Goal: Complete application form

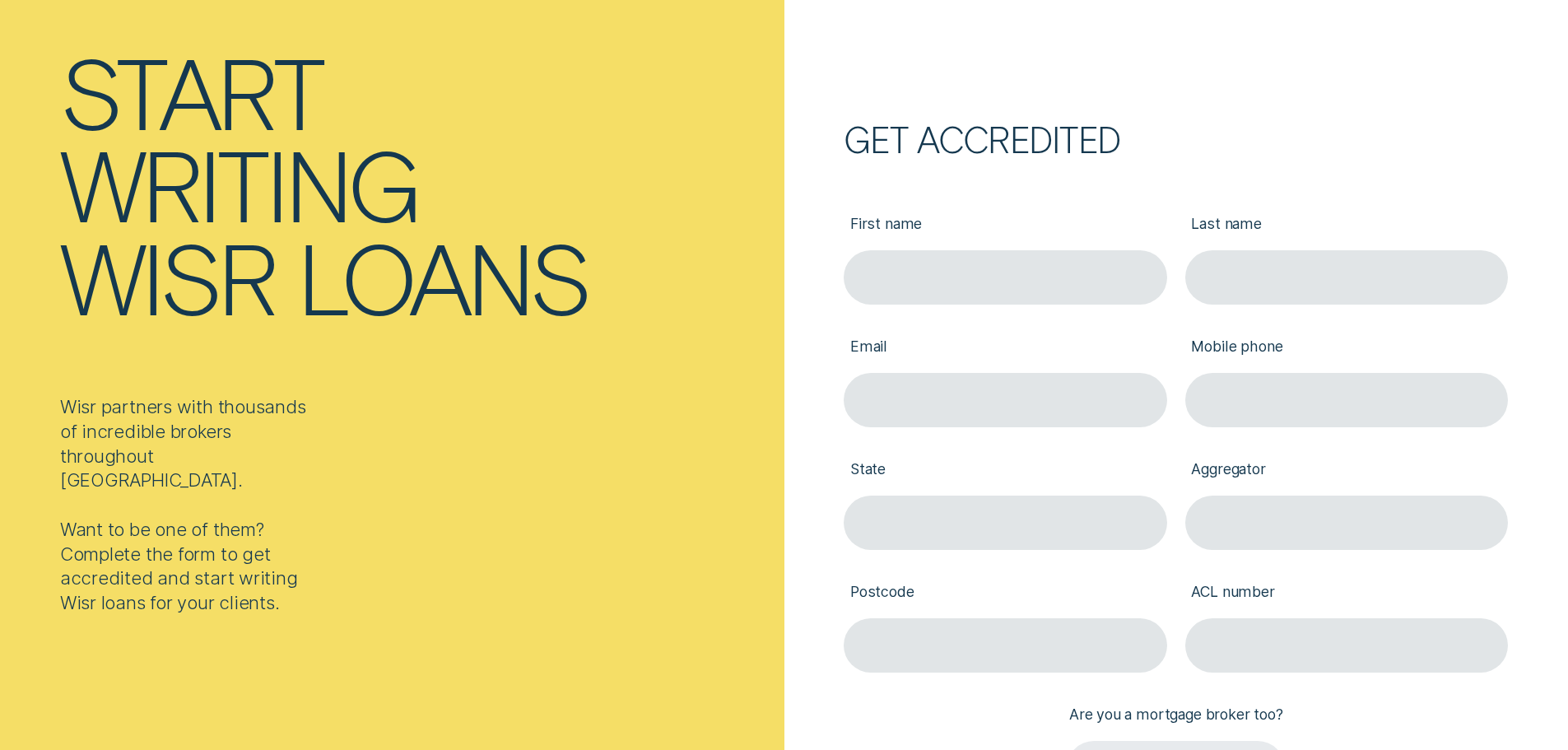
scroll to position [164, 0]
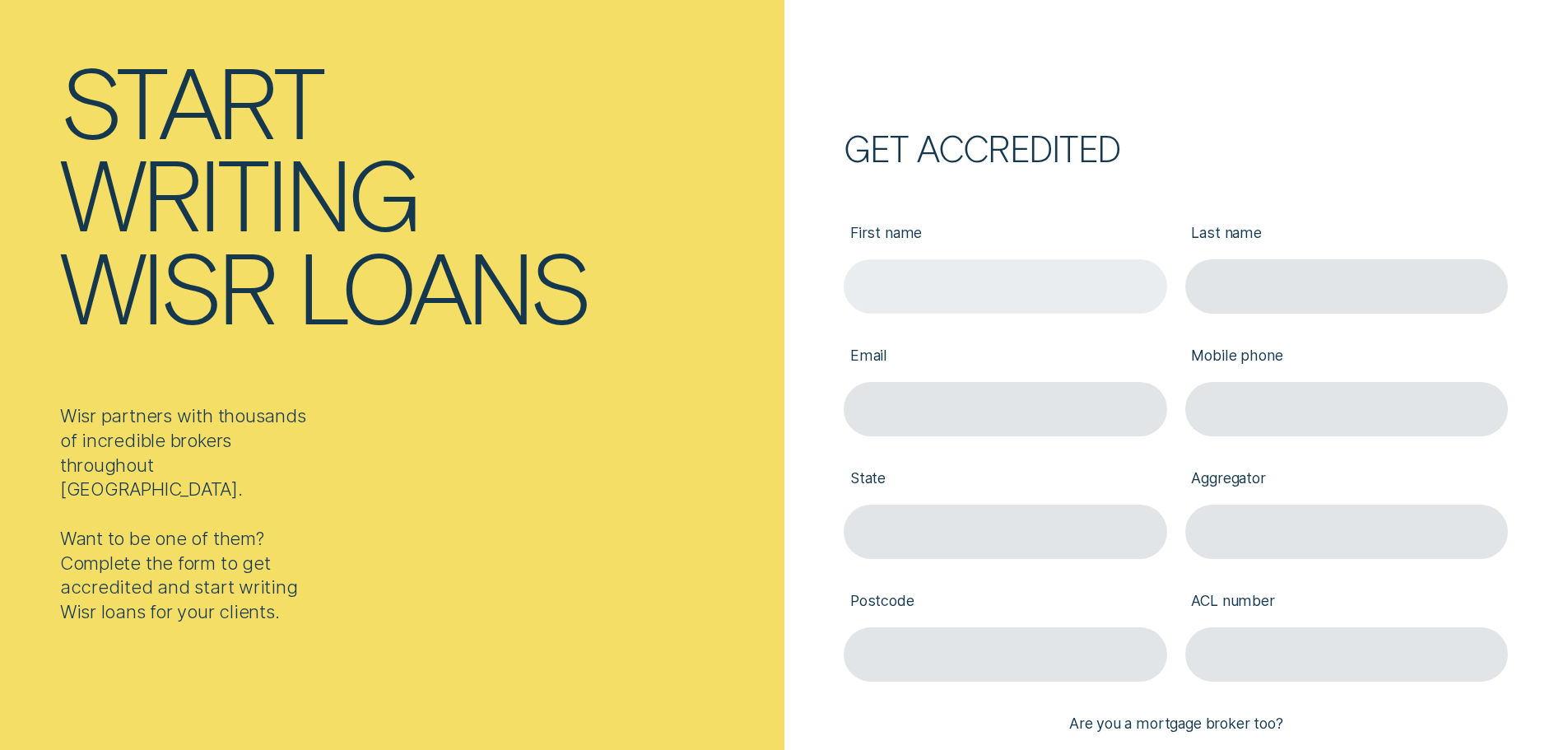
click at [979, 298] on input "First name" at bounding box center [1005, 286] width 323 height 55
type input "[PERSON_NAME]"
click at [1243, 324] on div "Mobile phone" at bounding box center [1347, 375] width 341 height 122
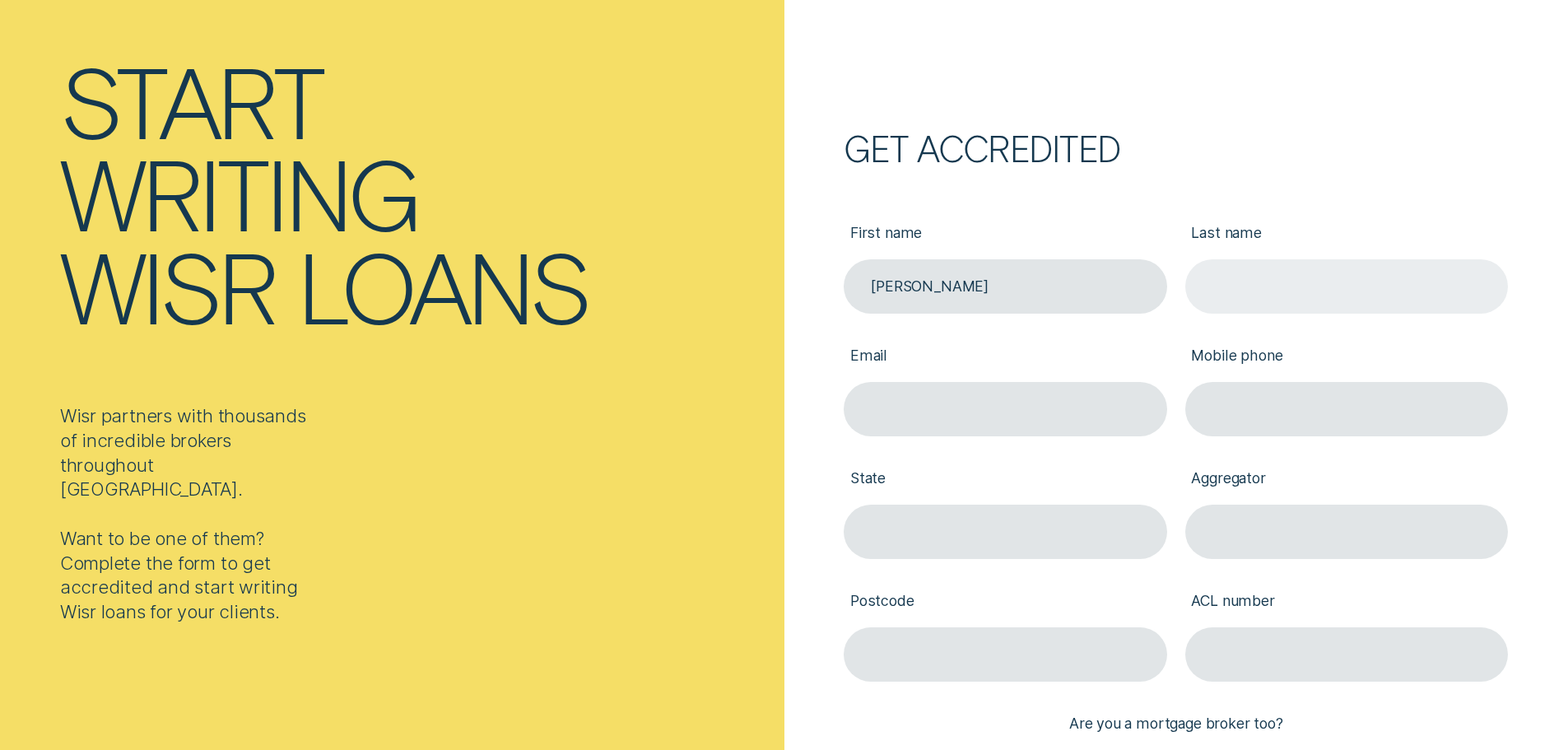
click at [1255, 300] on input "Last name" at bounding box center [1347, 286] width 323 height 55
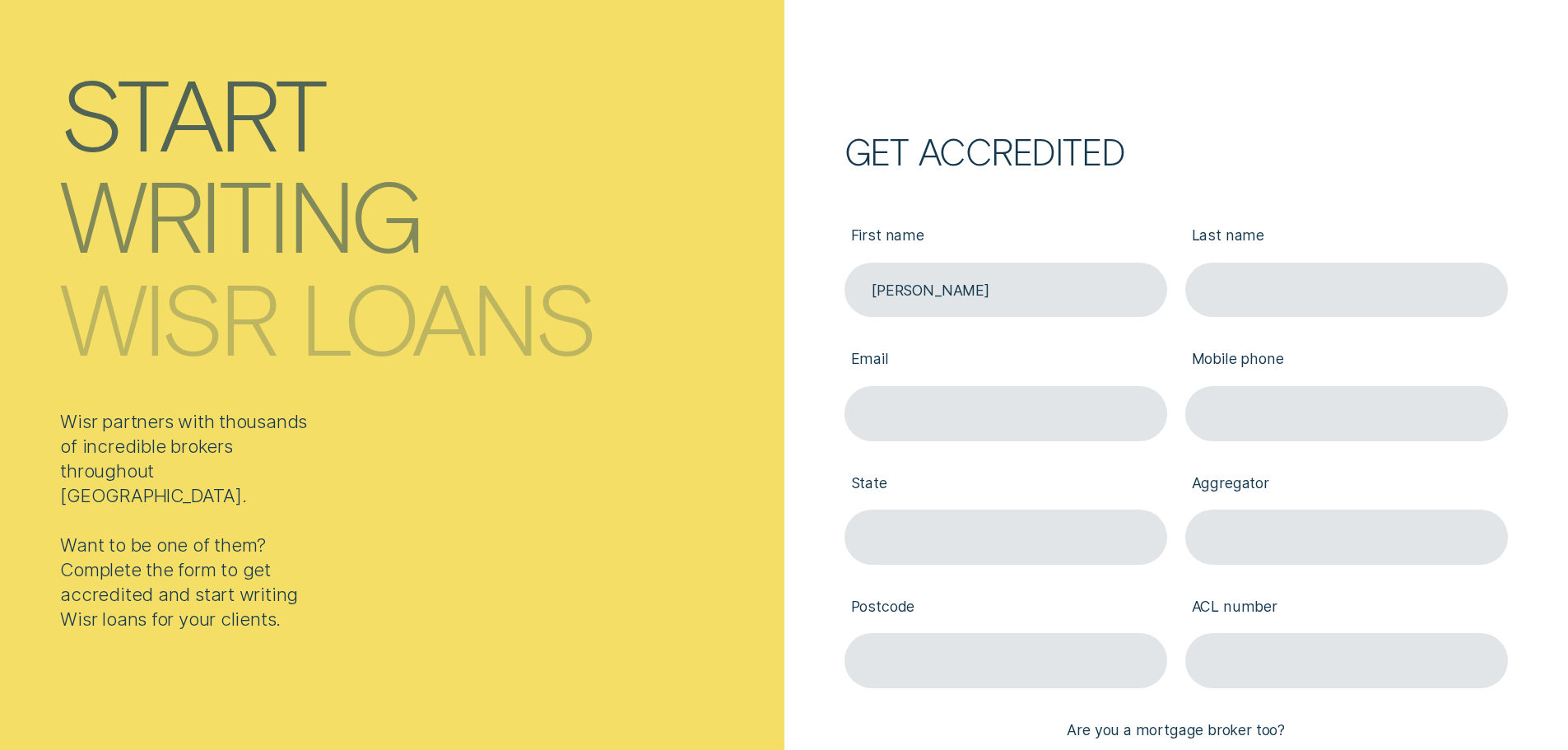
type input "[PERSON_NAME]"
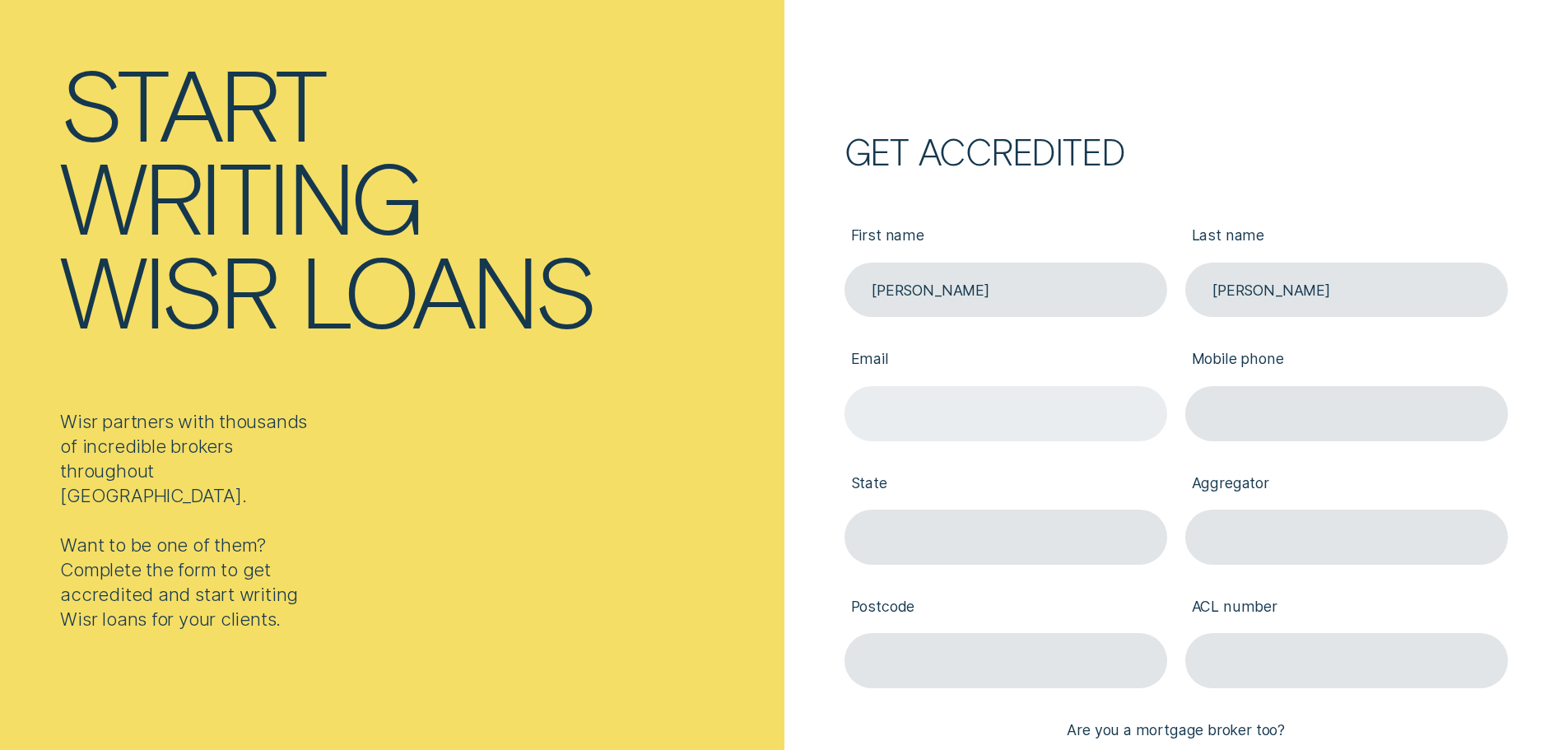
click at [1002, 404] on input "Email" at bounding box center [1005, 414] width 323 height 55
type input "[EMAIL_ADDRESS][DOMAIN_NAME]"
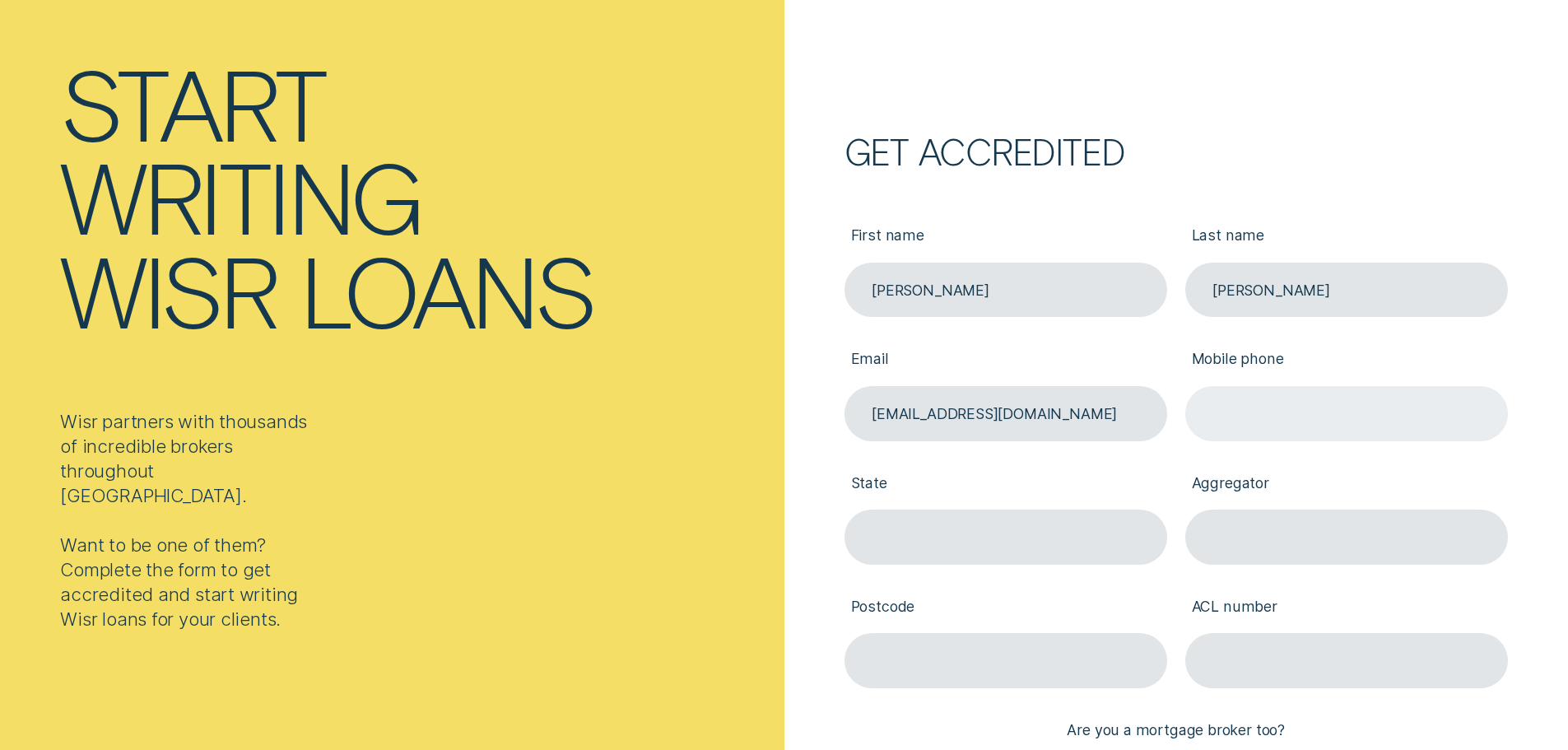
click at [1259, 404] on input "Mobile phone" at bounding box center [1347, 414] width 323 height 55
type input "0449912714"
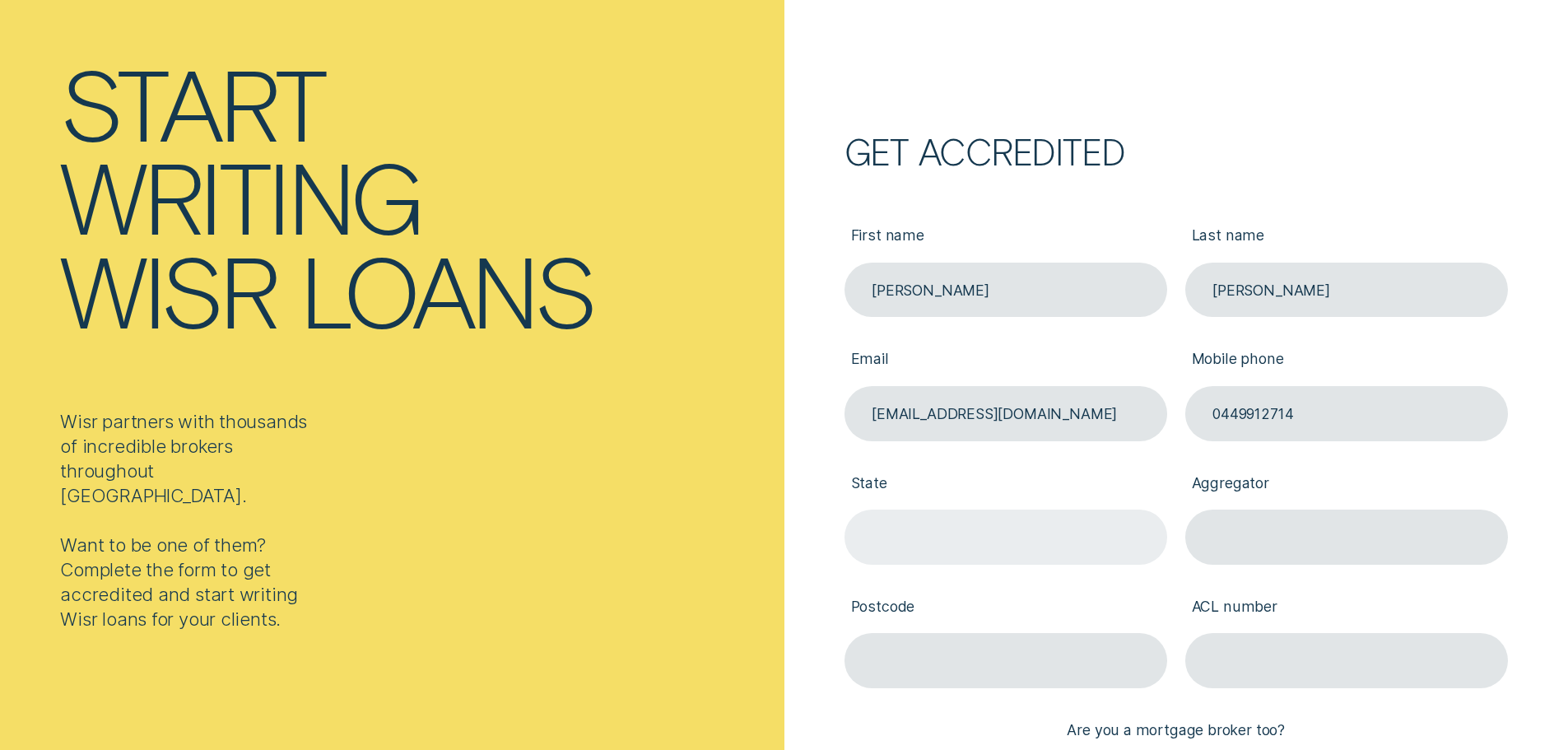
click at [1076, 515] on input "State" at bounding box center [1005, 538] width 323 height 55
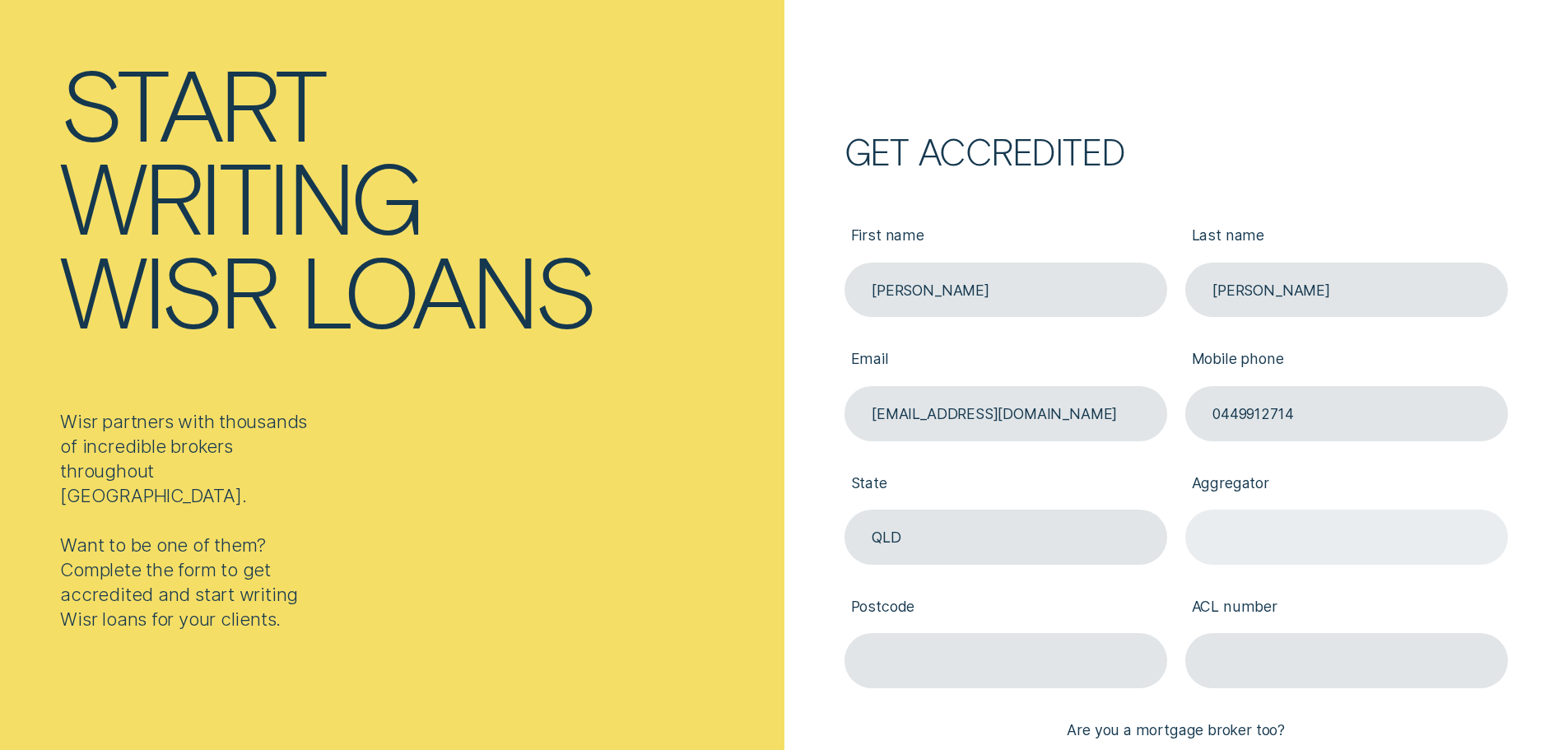
type input "QLD"
click at [1301, 529] on input "Aggregator" at bounding box center [1347, 538] width 323 height 55
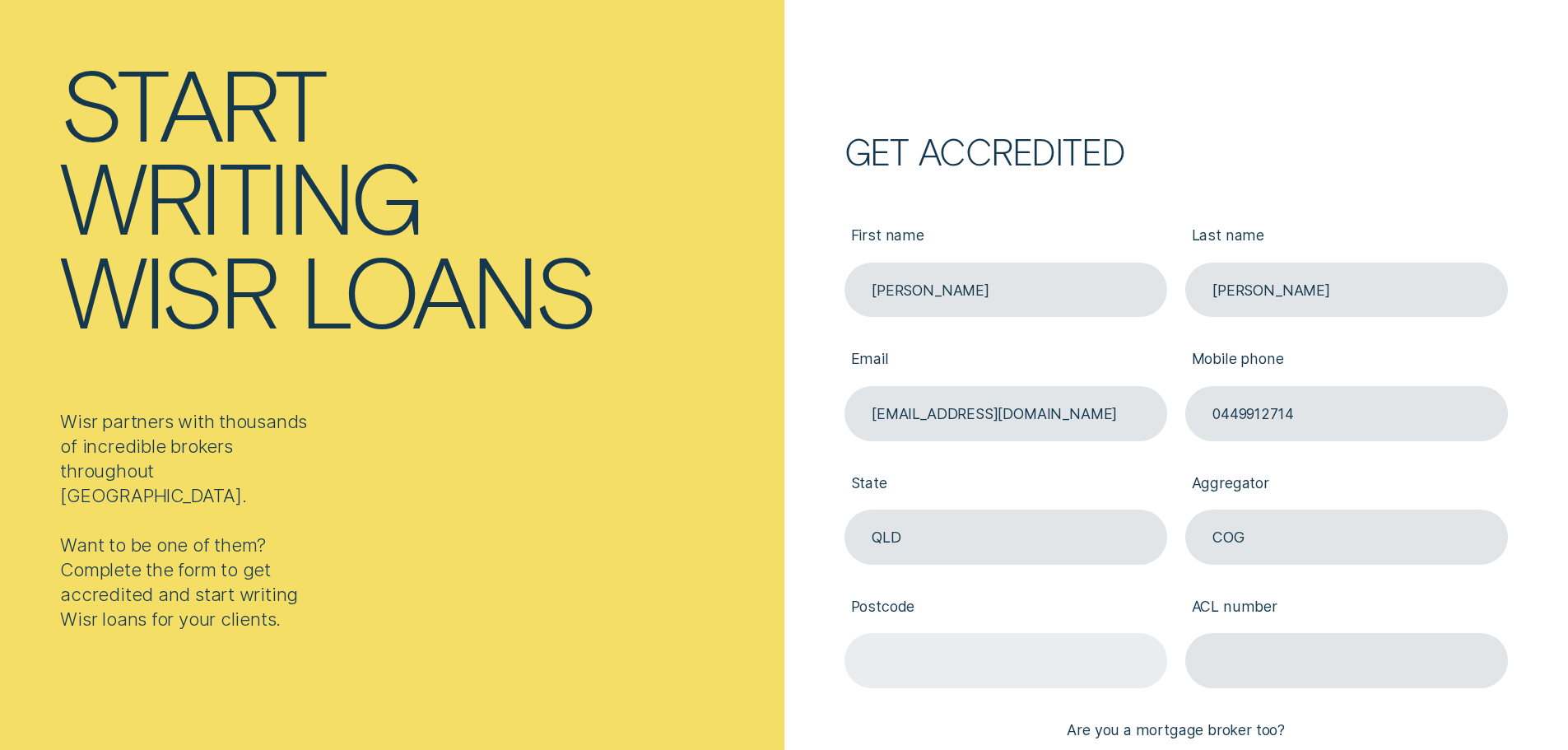
type input "COG"
click at [1010, 652] on input "Postcode" at bounding box center [1005, 661] width 323 height 55
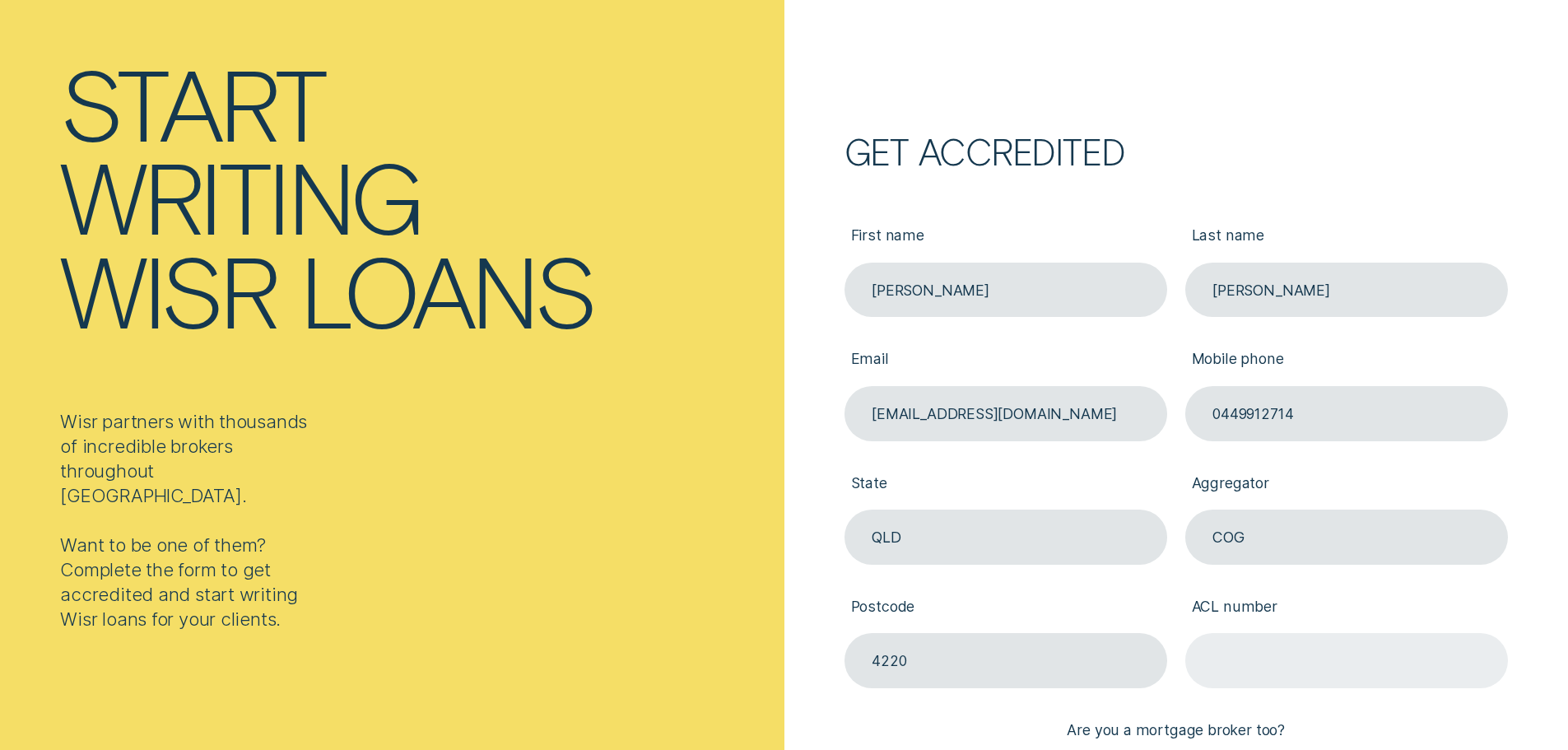
type input "4220"
click at [1242, 651] on input "ACL number" at bounding box center [1347, 661] width 323 height 55
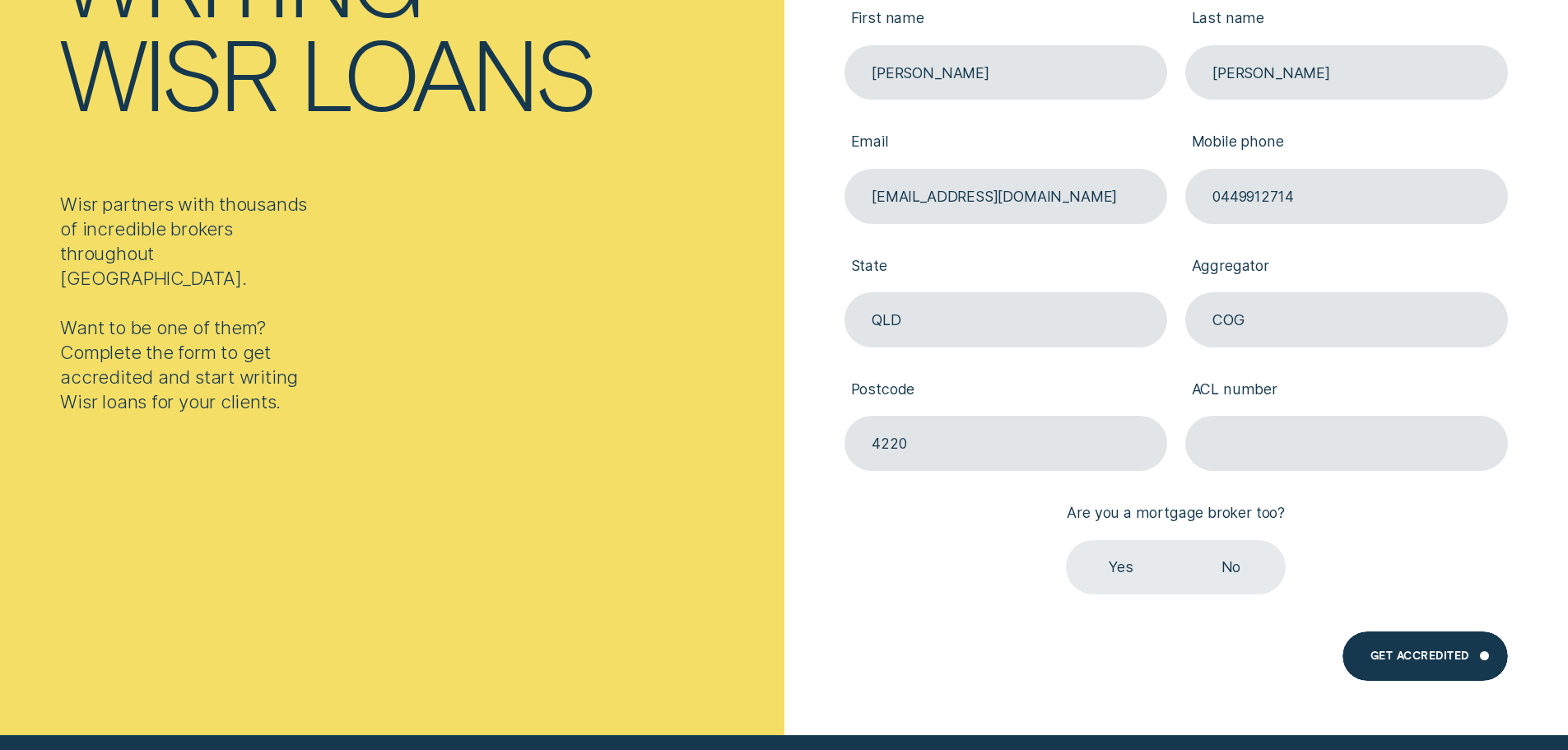
scroll to position [412, 0]
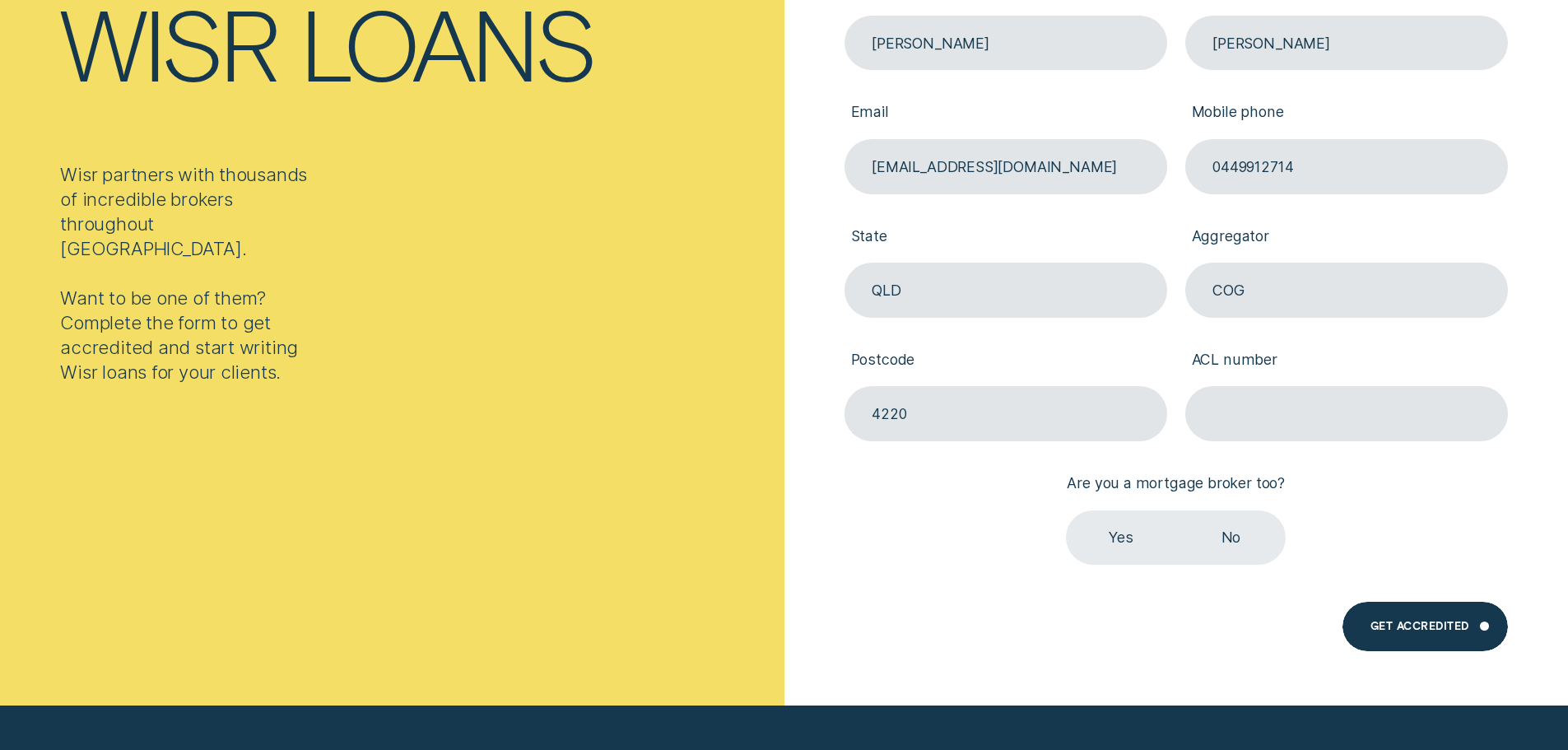
click at [1243, 537] on label "No" at bounding box center [1231, 539] width 110 height 55
click at [1176, 511] on input "No" at bounding box center [1176, 511] width 0 height 0
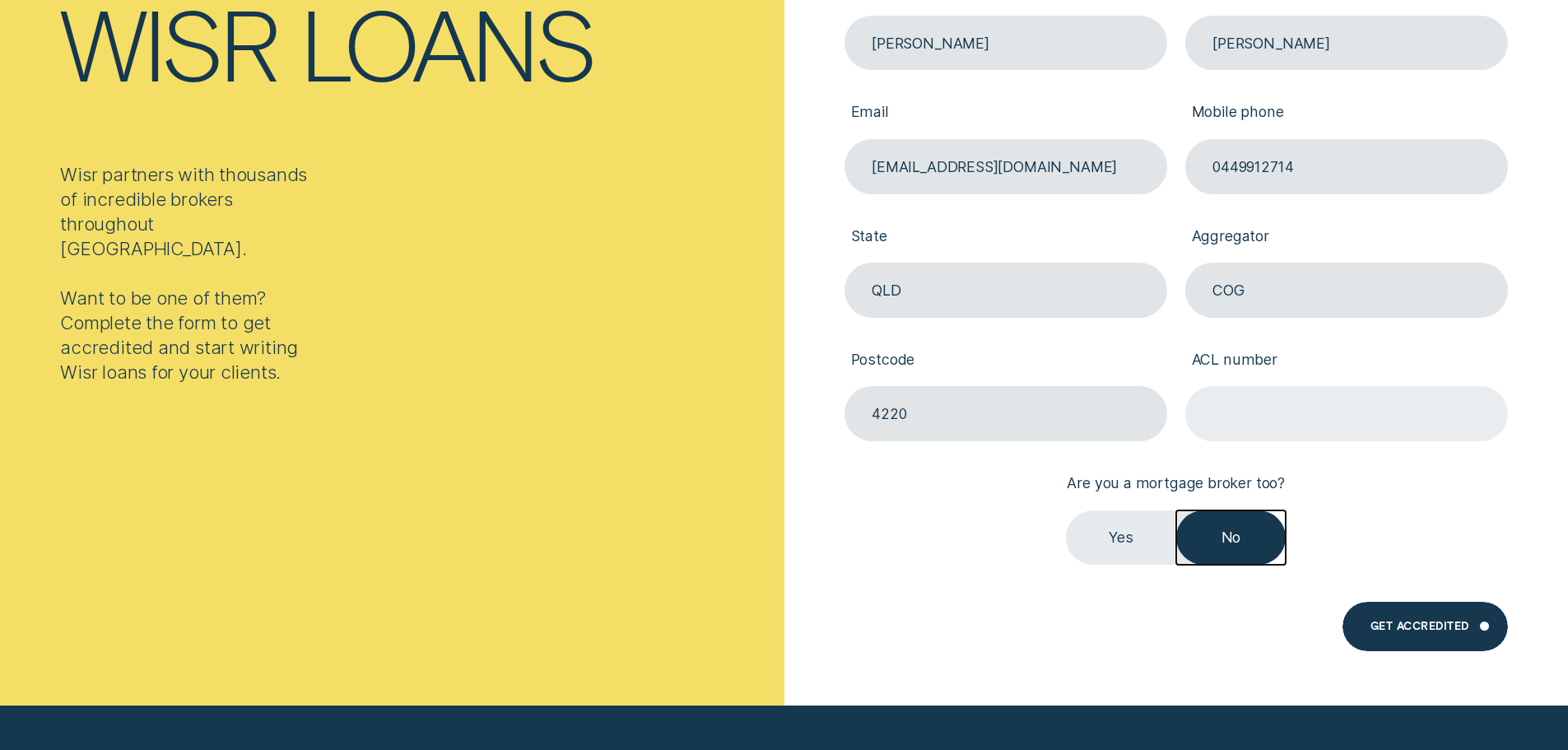
click at [1328, 409] on input "ACL number" at bounding box center [1347, 414] width 323 height 55
click at [1342, 409] on input "ACL number" at bounding box center [1347, 414] width 323 height 55
paste input "389527"
type input "389527"
click at [1437, 615] on div "Get Accredited" at bounding box center [1425, 627] width 164 height 49
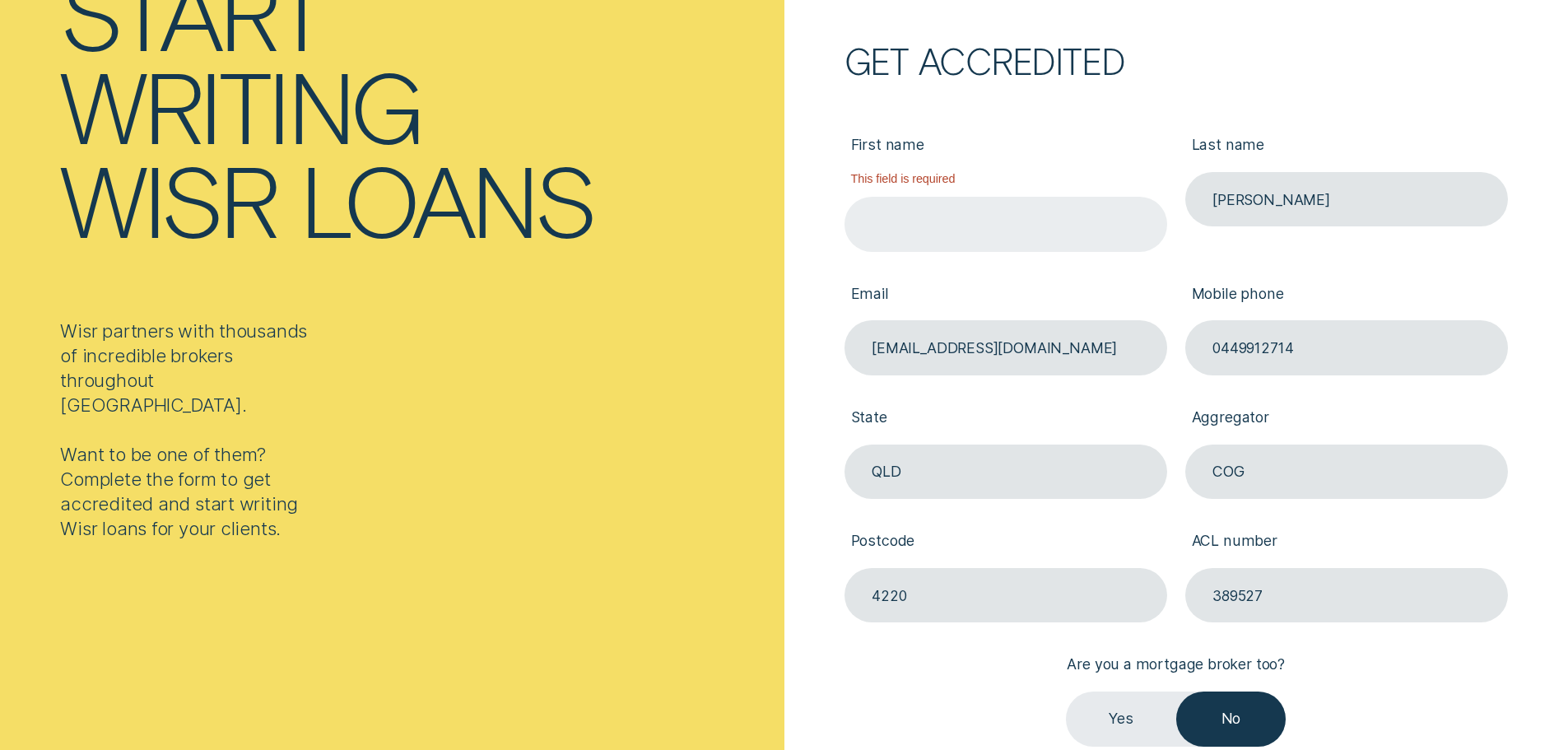
scroll to position [247, 0]
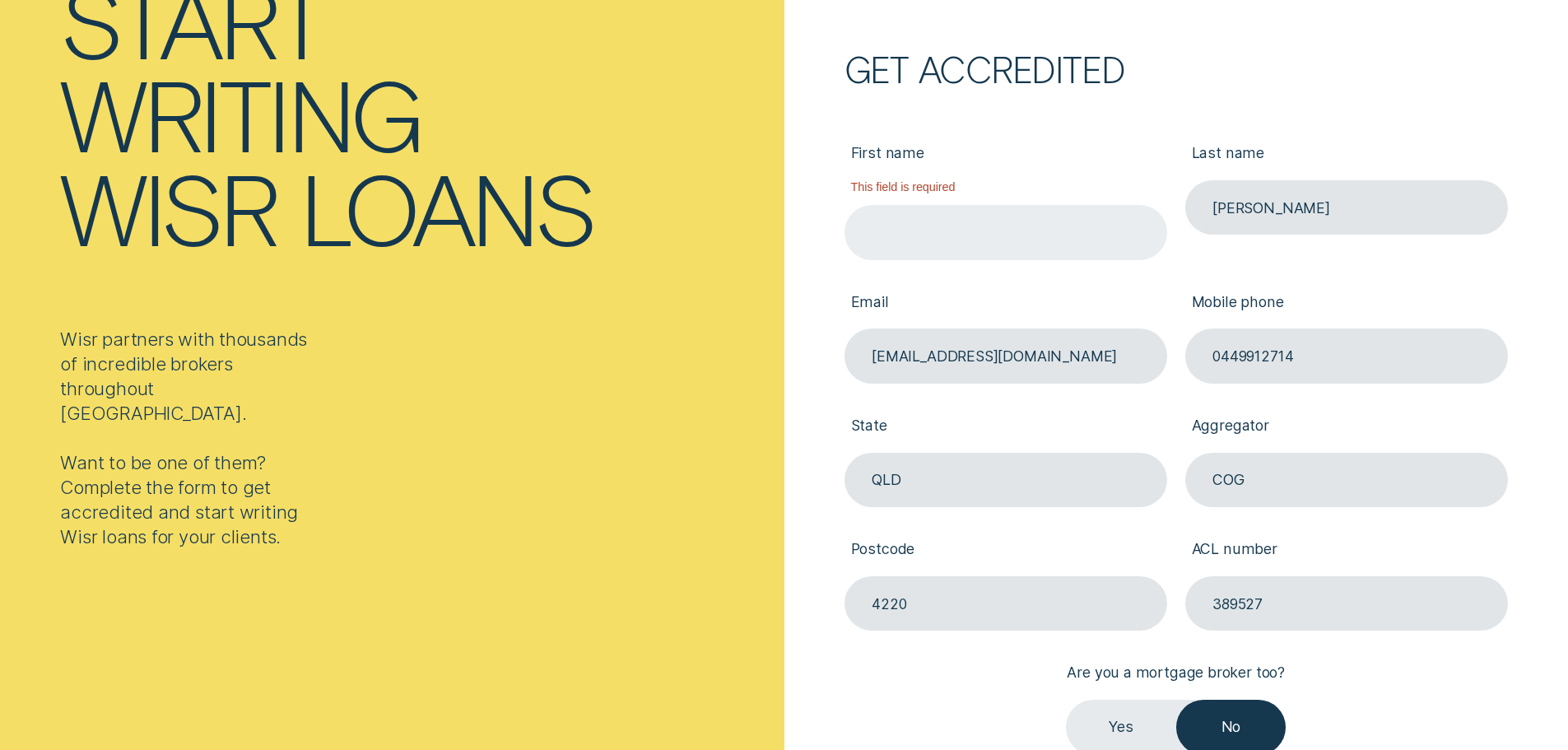
click at [1024, 231] on input "First name" at bounding box center [1005, 232] width 323 height 55
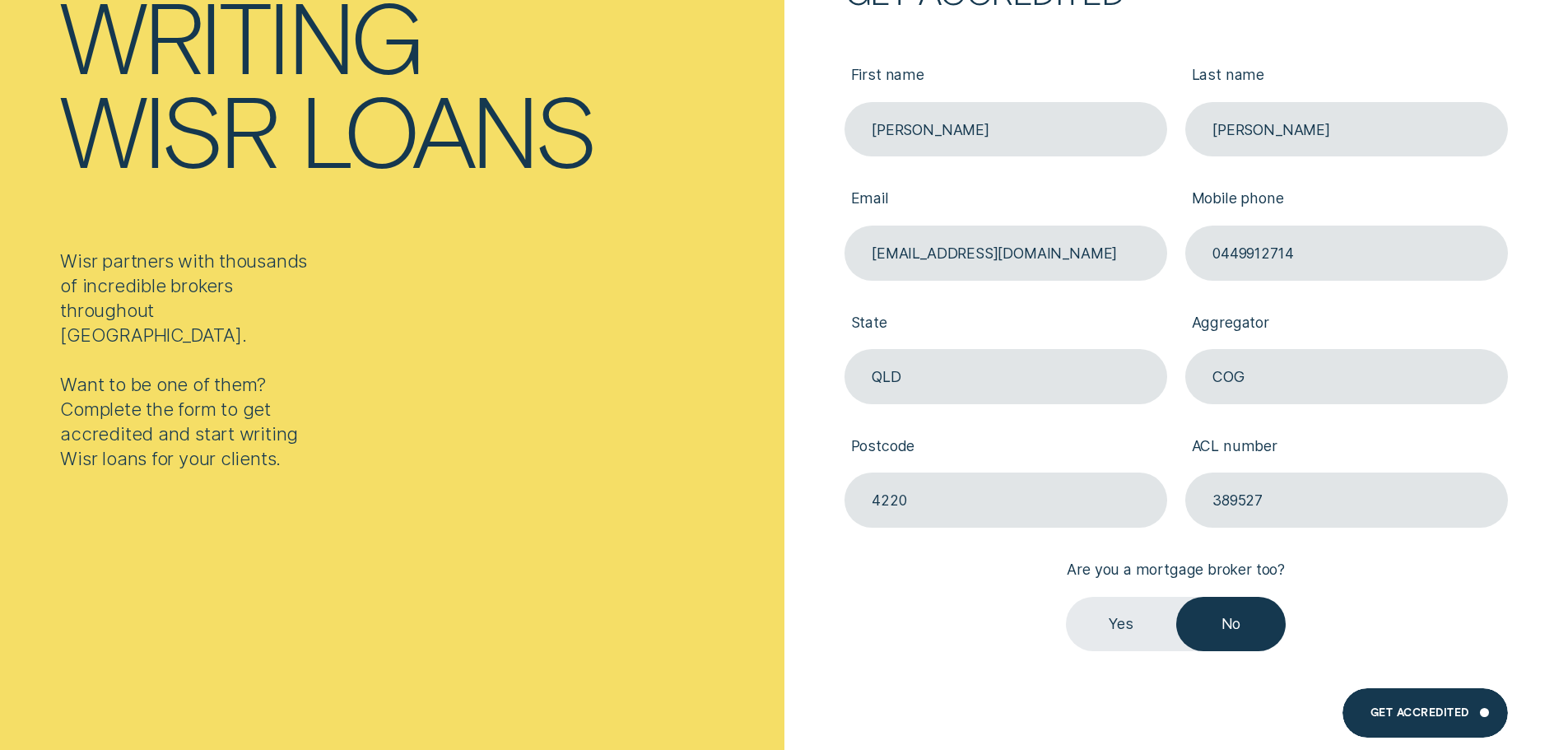
scroll to position [330, 0]
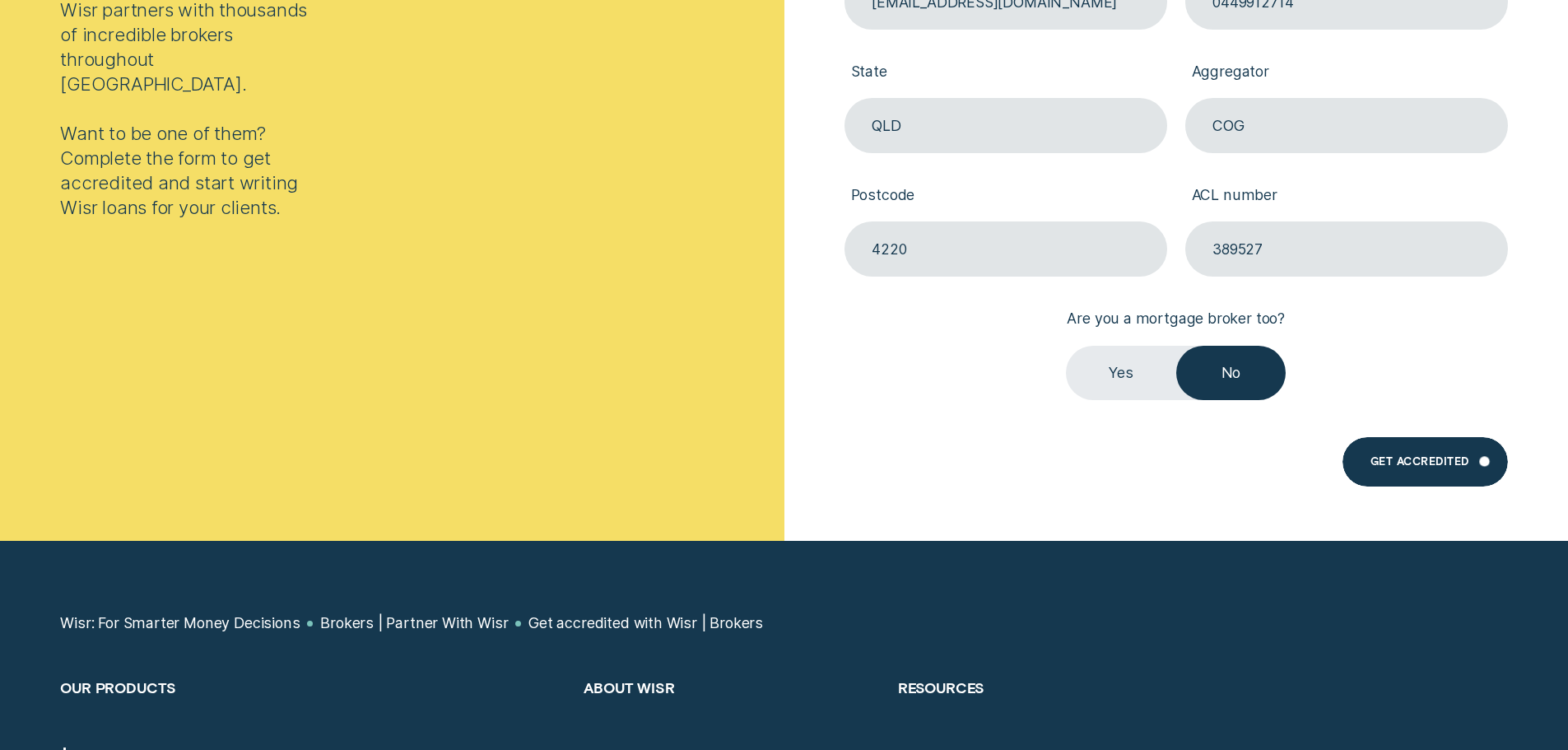
type input "[PERSON_NAME]"
click at [1387, 460] on div "Get Accredited" at bounding box center [1420, 465] width 99 height 10
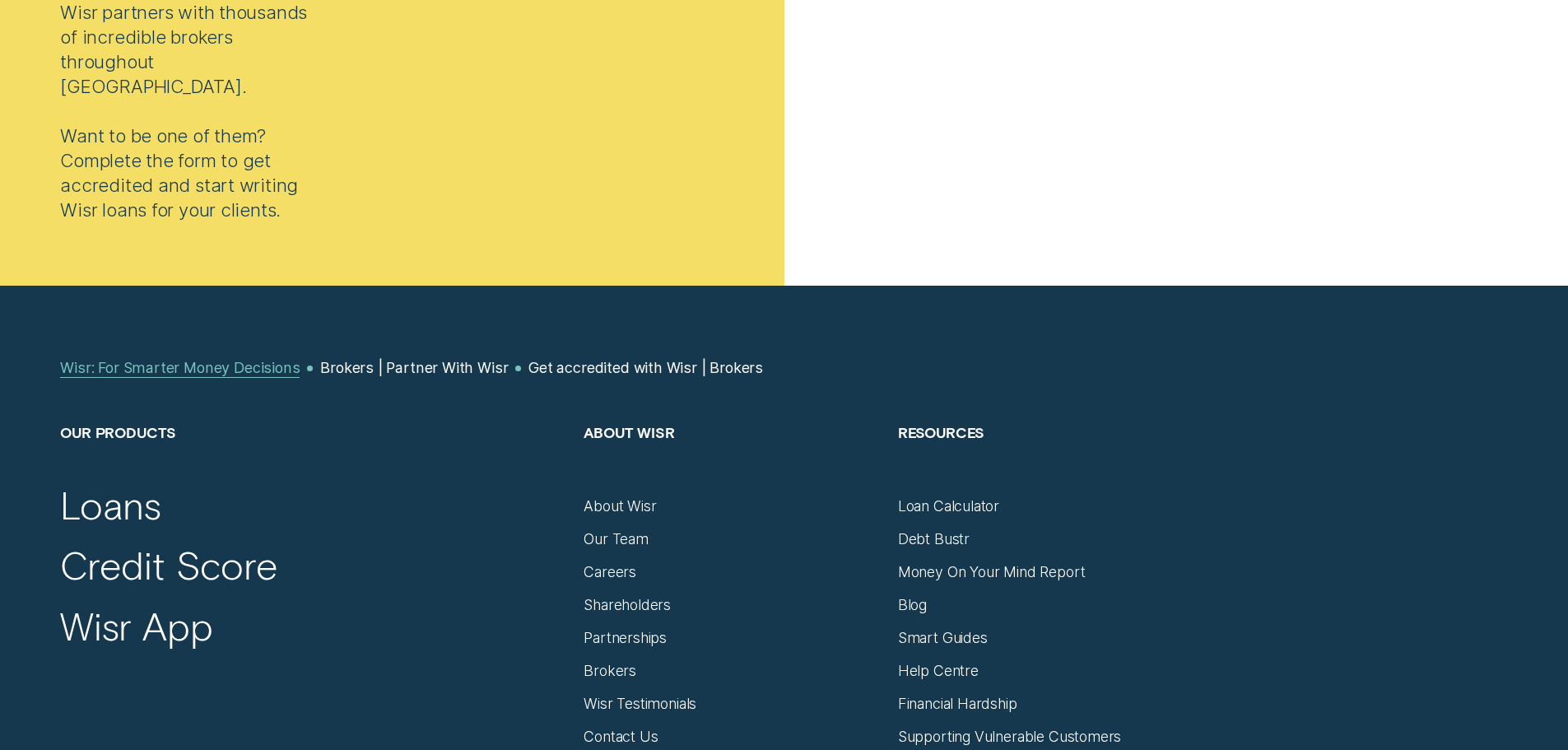
scroll to position [576, 0]
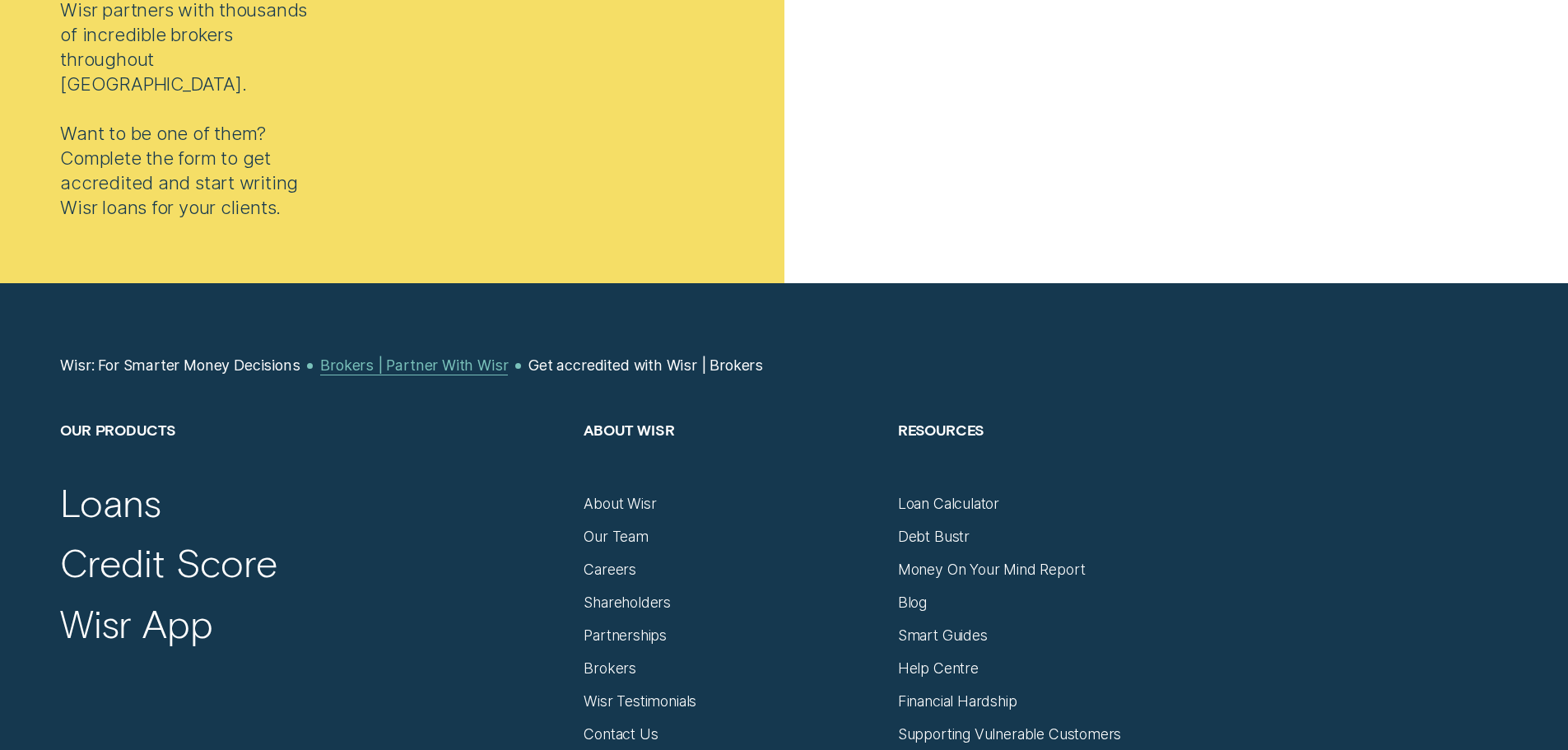
click at [420, 370] on div "Brokers | Partner With Wisr" at bounding box center [414, 366] width 188 height 18
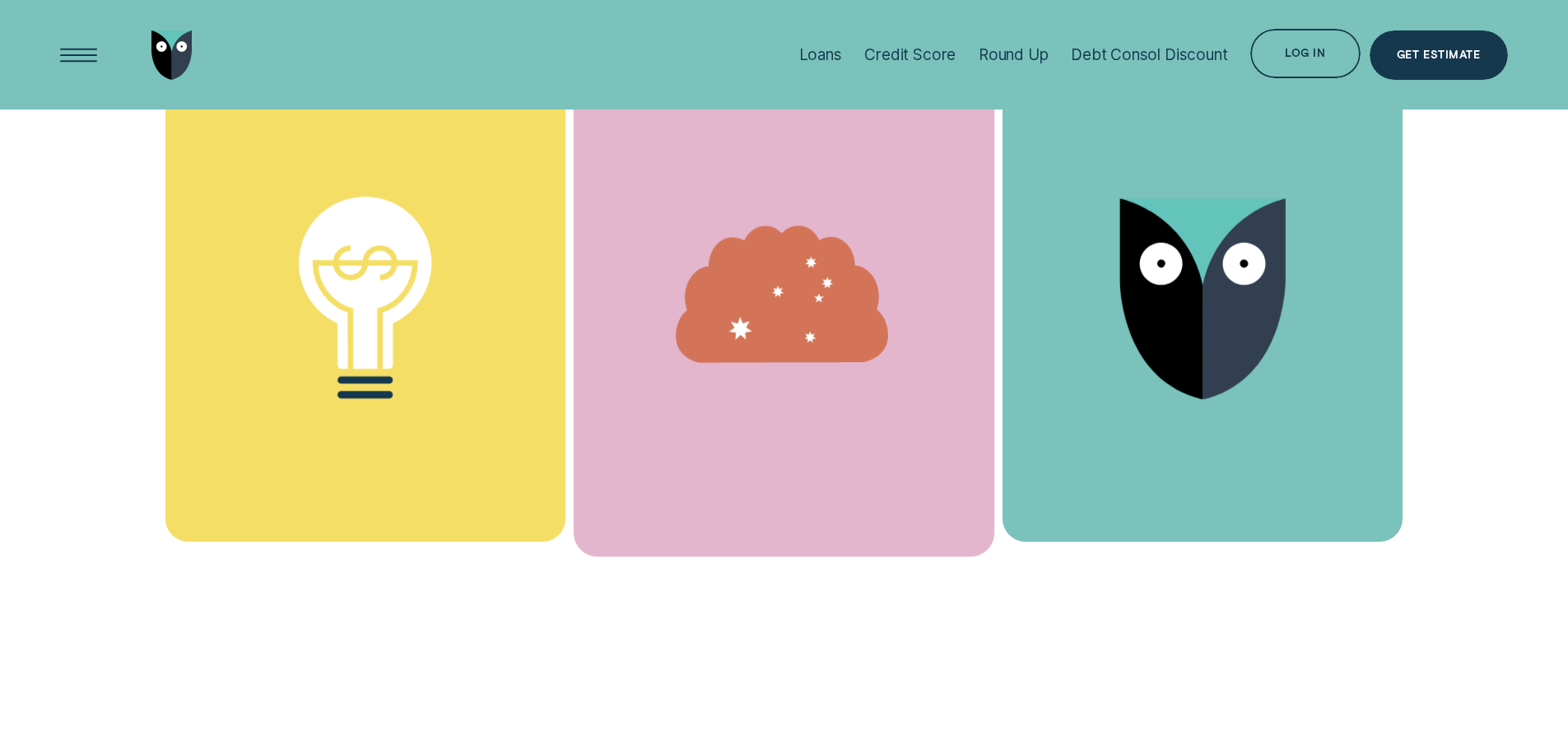
scroll to position [8950, 0]
